Goal: Task Accomplishment & Management: Use online tool/utility

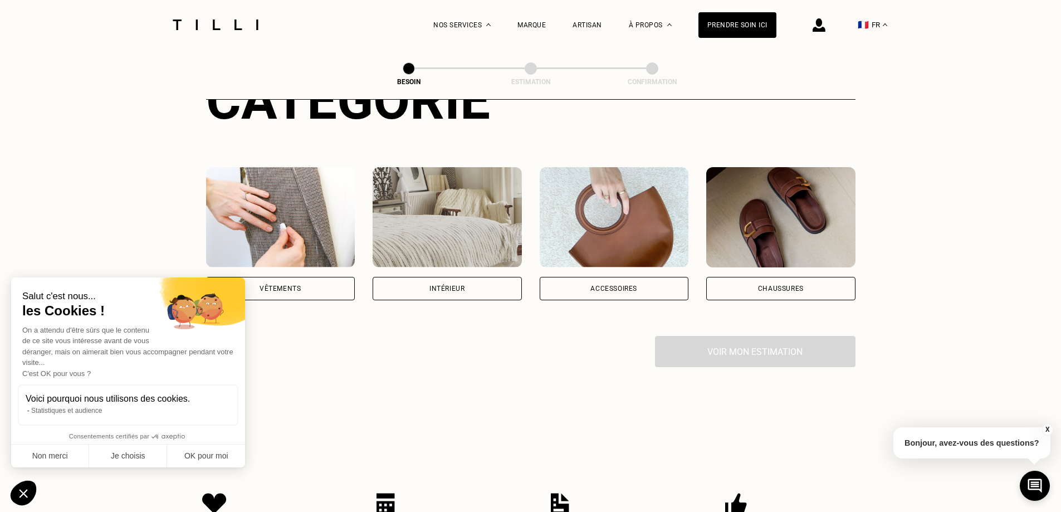
scroll to position [167, 0]
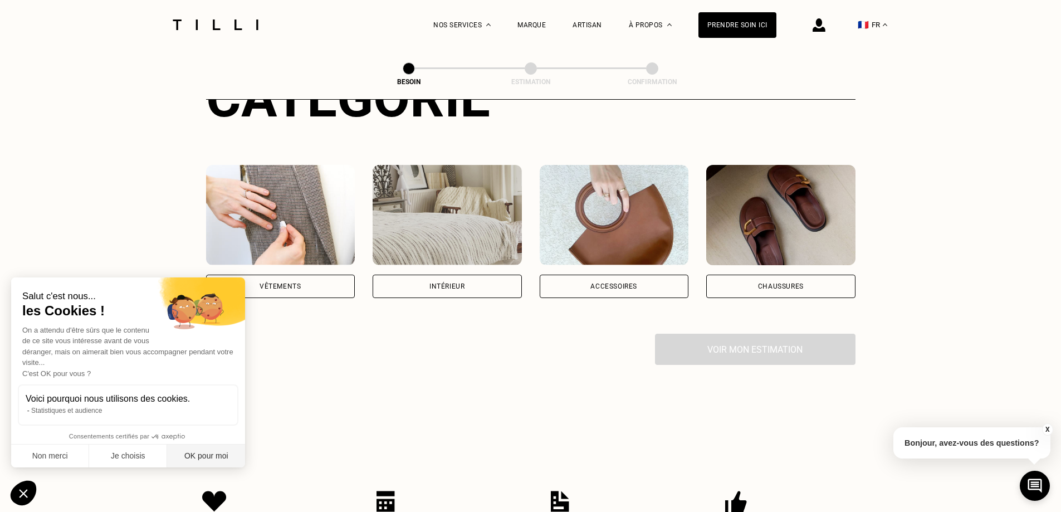
click at [198, 448] on button "OK pour moi" at bounding box center [206, 456] width 78 height 23
checkbox input "true"
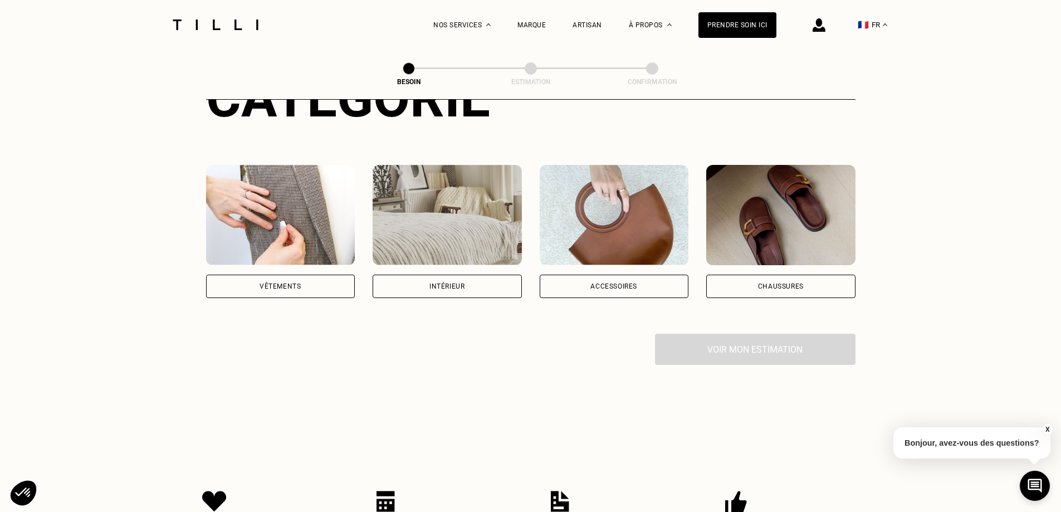
click at [624, 283] on div "Accessoires" at bounding box center [614, 286] width 47 height 7
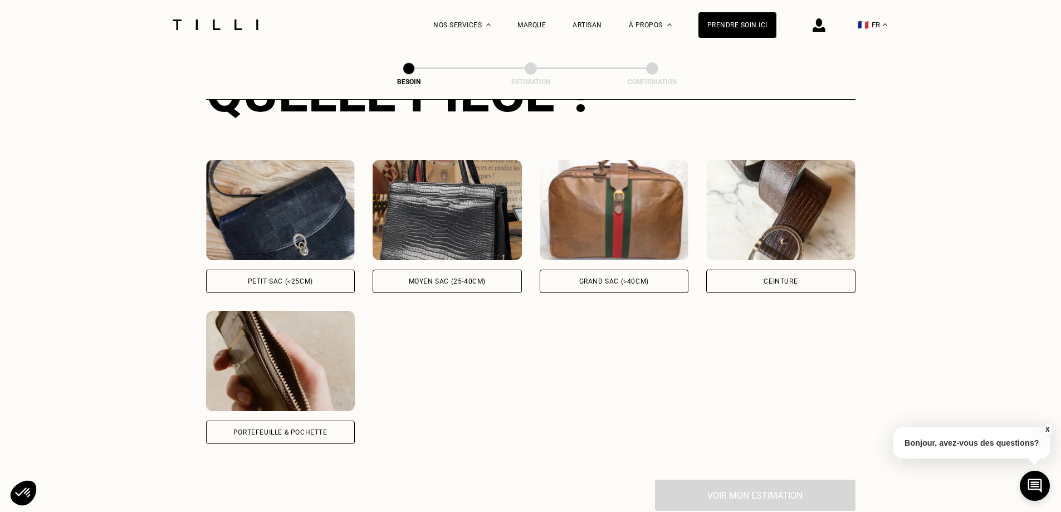
scroll to position [476, 0]
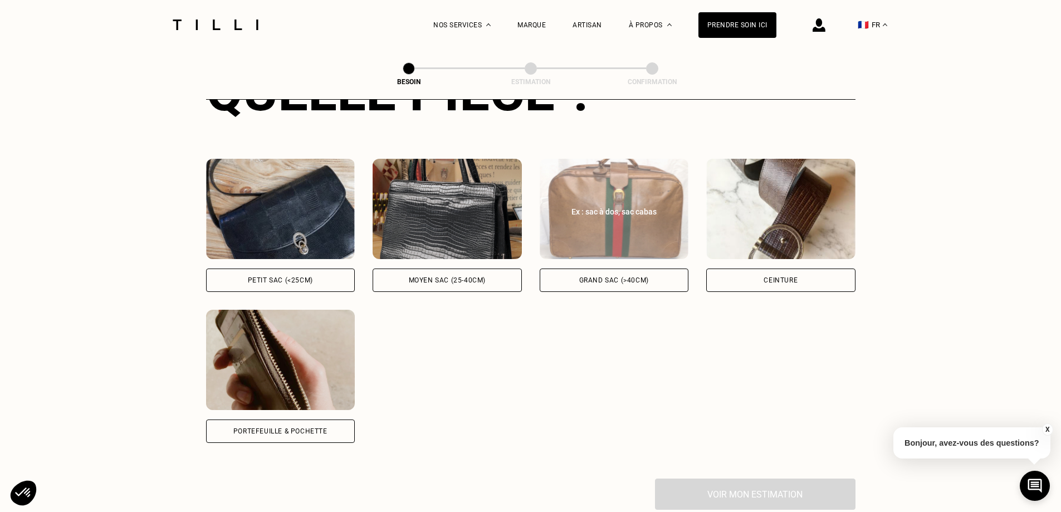
click at [581, 277] on div "Grand sac (>40cm)" at bounding box center [614, 280] width 70 height 7
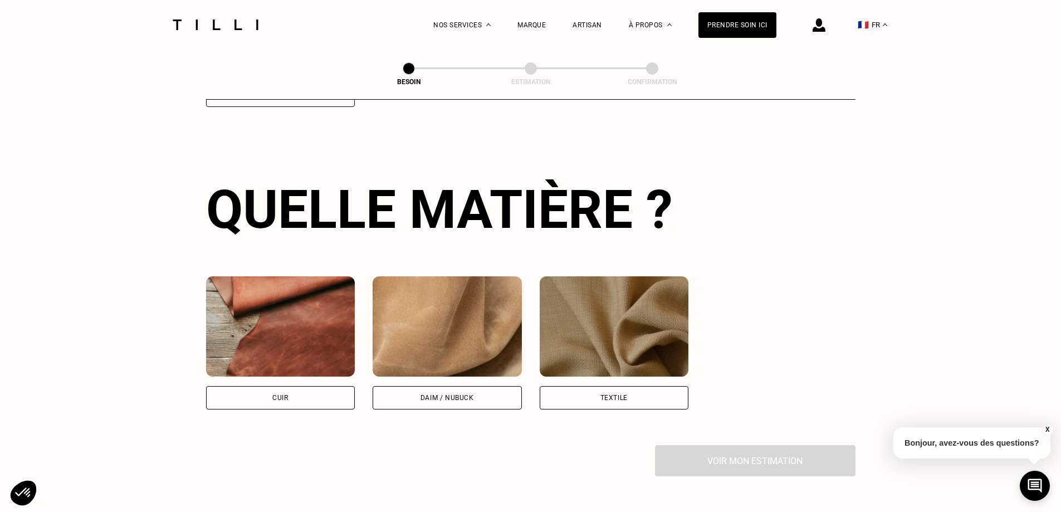
scroll to position [820, 0]
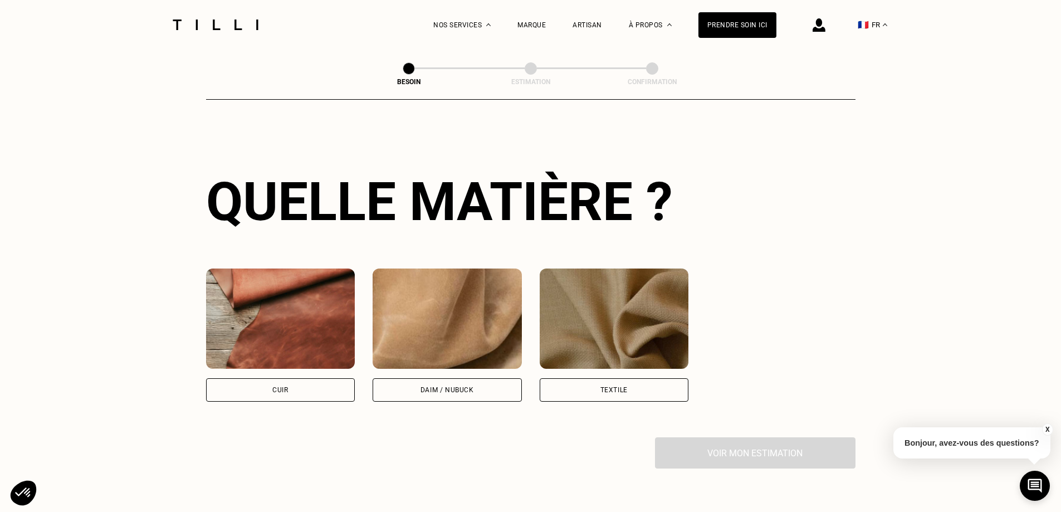
click at [281, 389] on div "Cuir" at bounding box center [280, 389] width 149 height 23
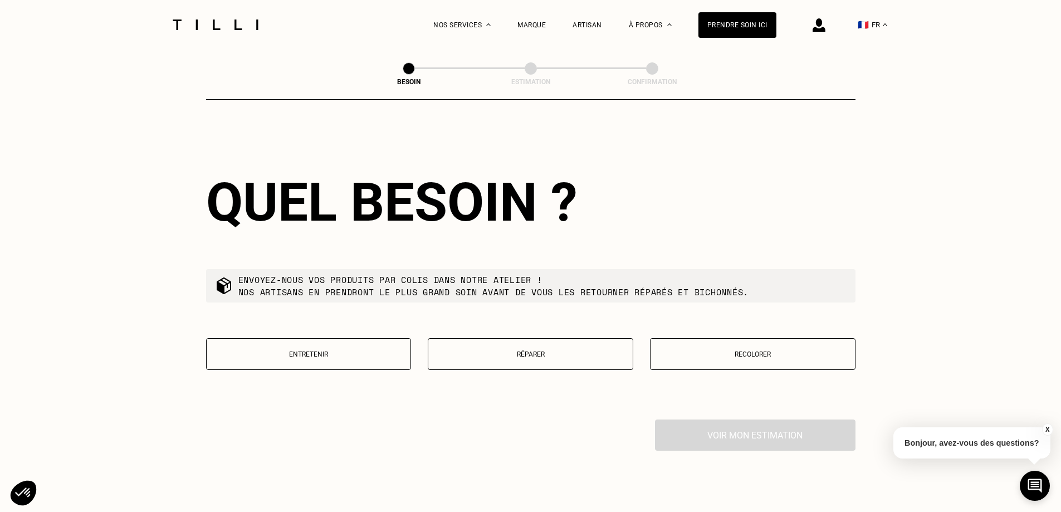
scroll to position [1124, 0]
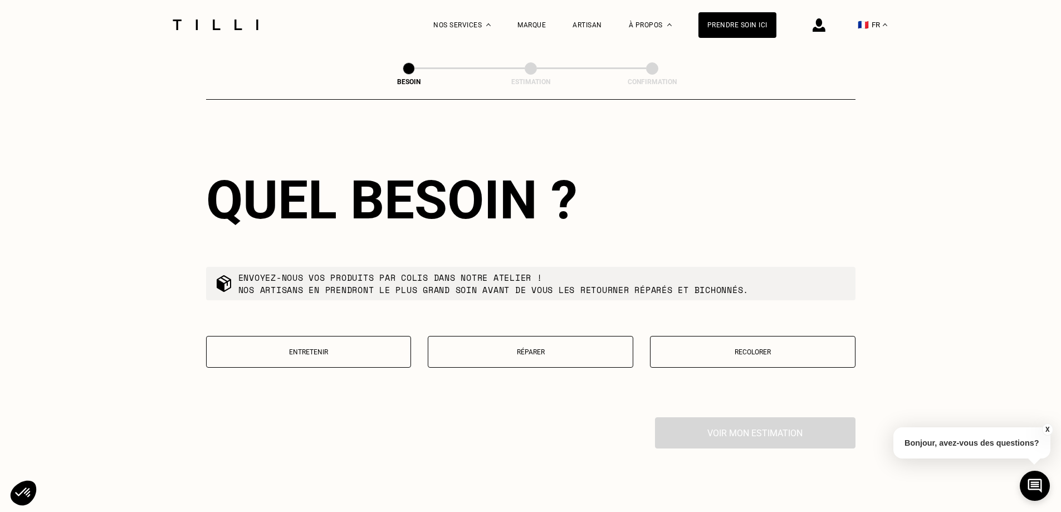
click at [564, 350] on button "Réparer" at bounding box center [531, 352] width 206 height 32
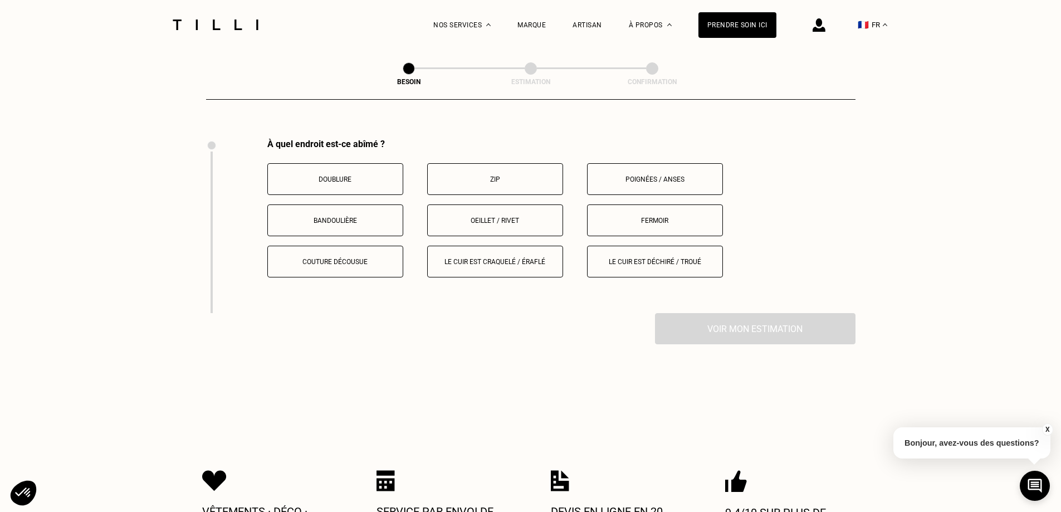
scroll to position [1409, 0]
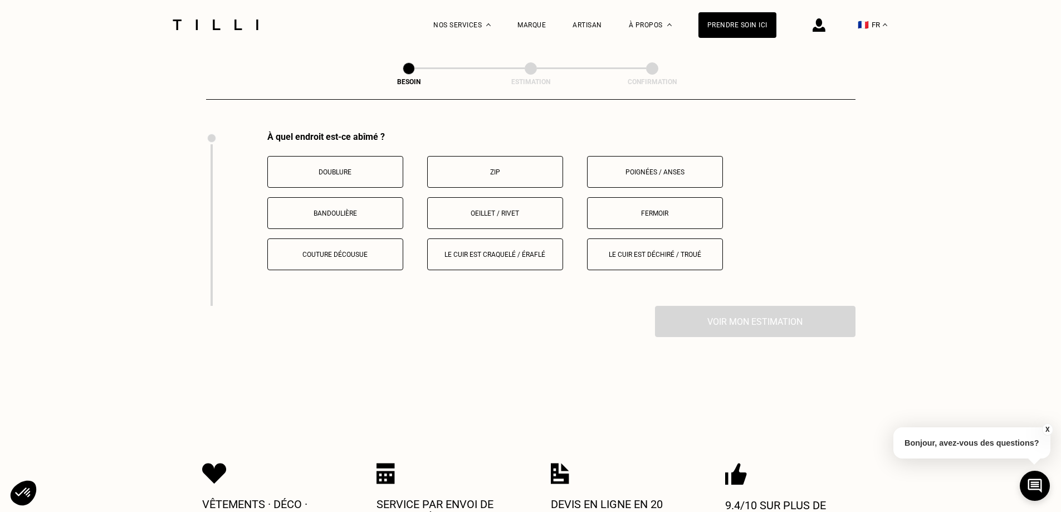
click at [659, 209] on p "Fermoir" at bounding box center [655, 213] width 124 height 8
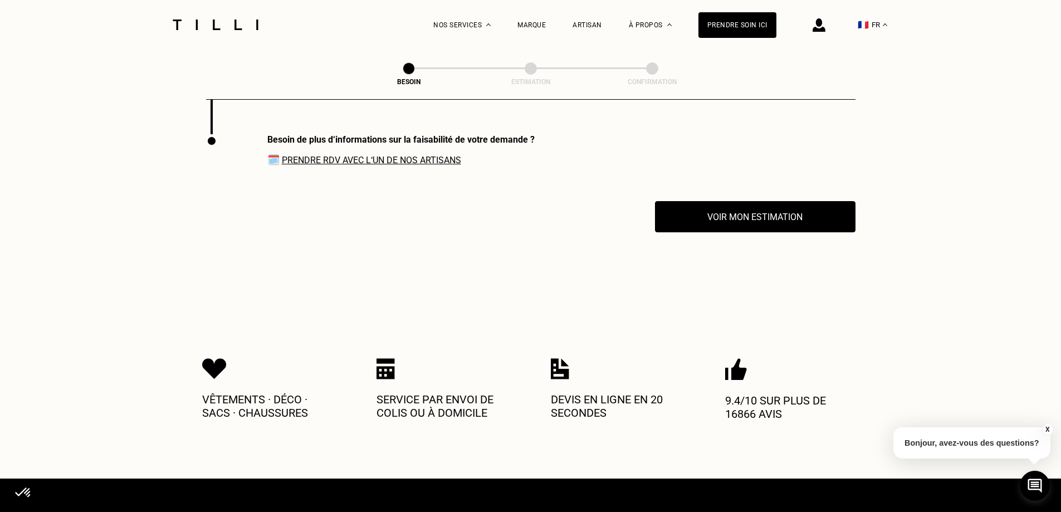
scroll to position [1584, 0]
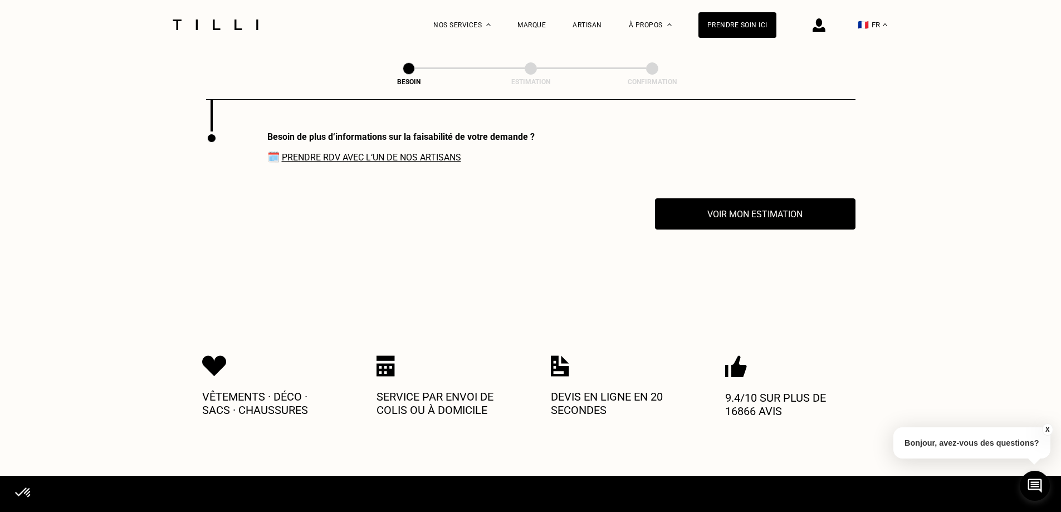
click at [332, 152] on link "Prendre RDV avec l‘un de nos artisans" at bounding box center [371, 157] width 179 height 11
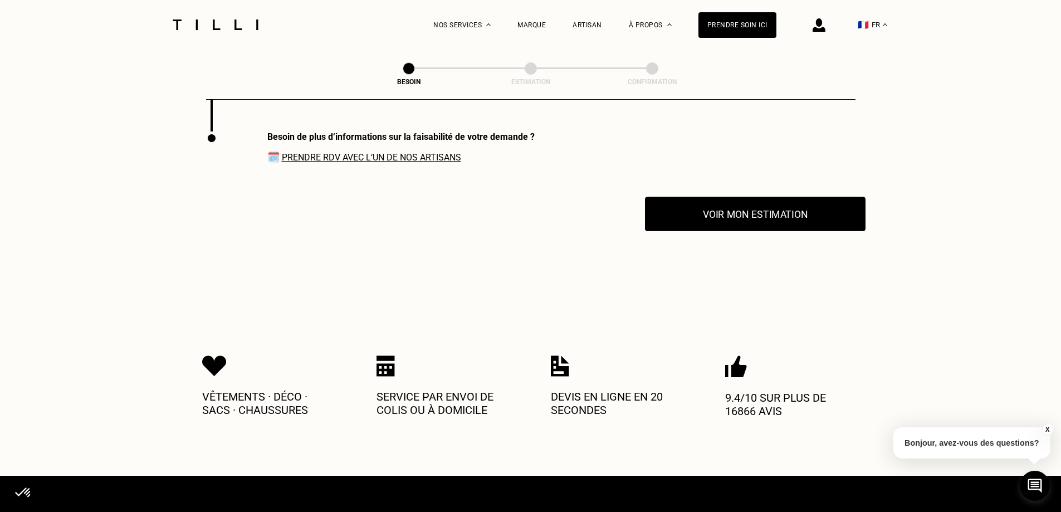
click at [791, 211] on button "Voir mon estimation" at bounding box center [755, 214] width 221 height 35
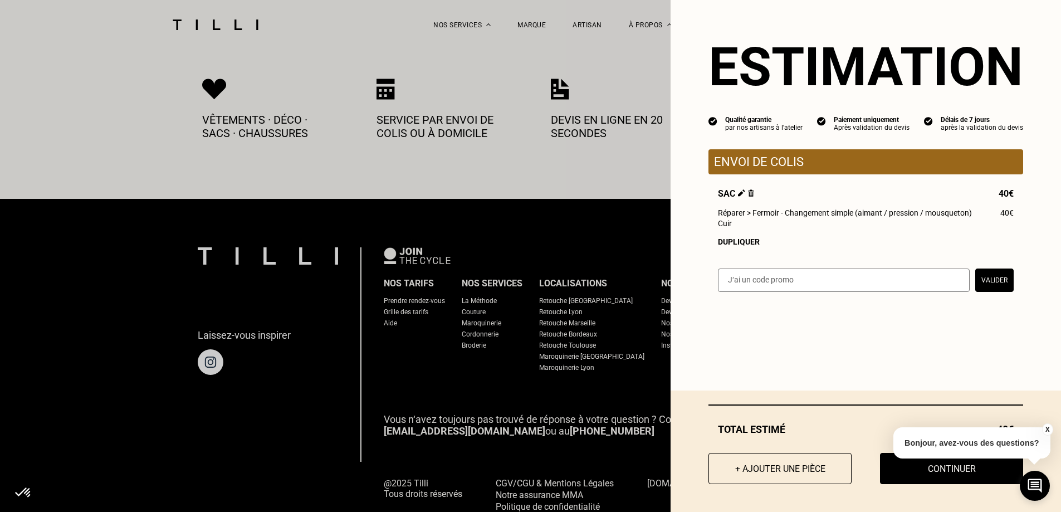
scroll to position [1905, 0]
